Goal: Check status: Check status

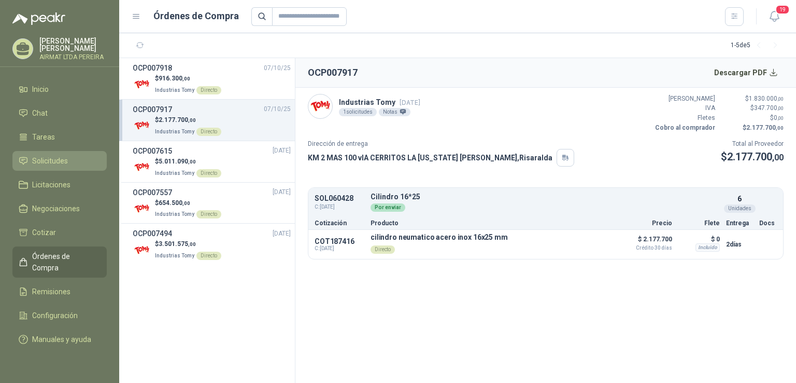
click at [51, 171] on link "Solicitudes" at bounding box center [59, 161] width 94 height 20
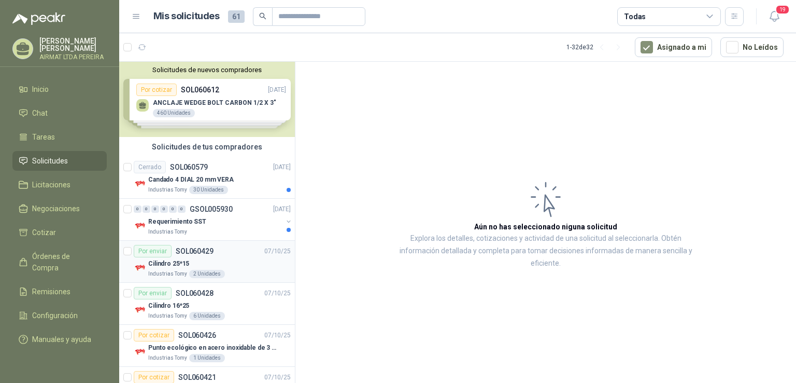
click at [228, 254] on div "Por enviar SOL060429 07/10/25" at bounding box center [212, 251] width 157 height 12
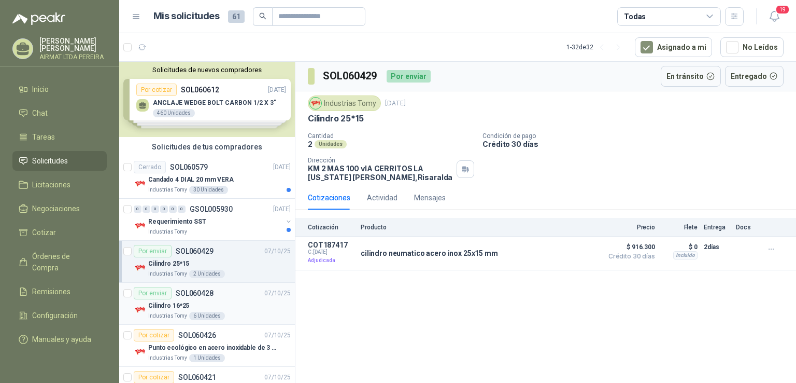
click at [244, 296] on div "Por enviar SOL060428 07/10/25" at bounding box center [212, 293] width 157 height 12
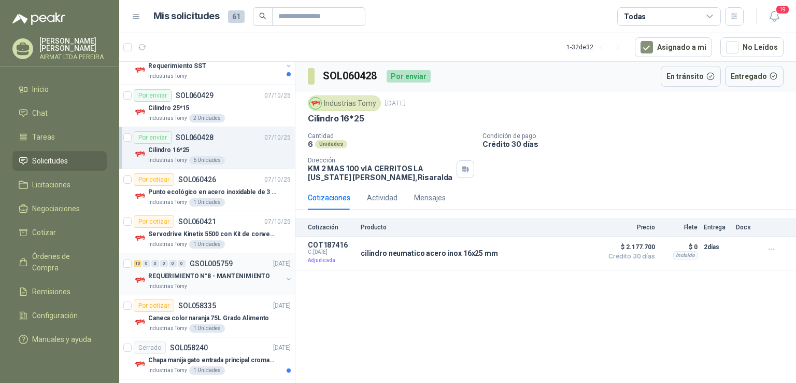
scroll to position [207, 0]
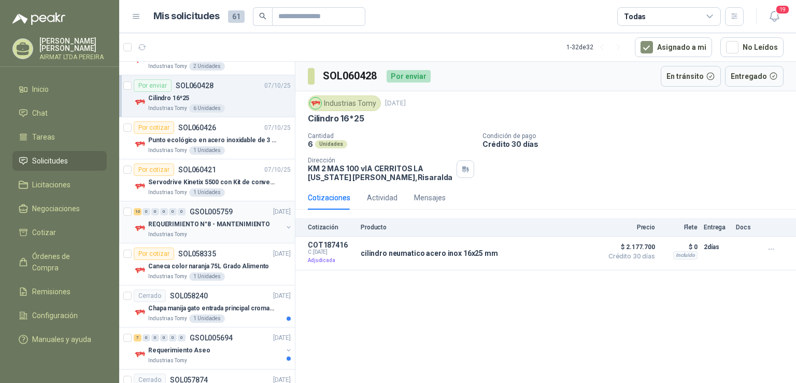
click at [211, 228] on div "REQUERIMIENTO N°8 - MANTENIMIENTO" at bounding box center [215, 224] width 134 height 12
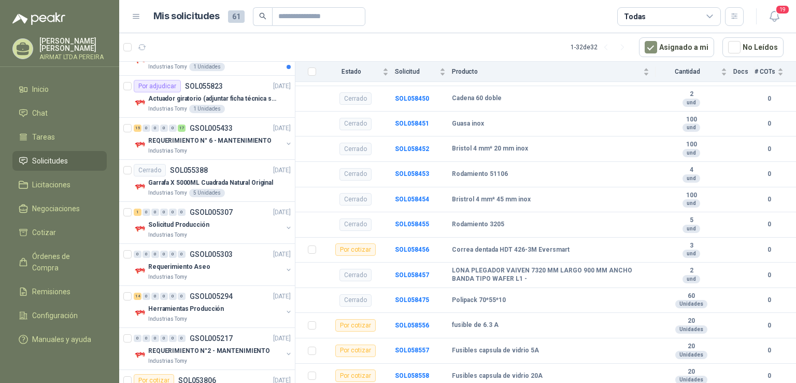
scroll to position [1126, 0]
